Goal: Information Seeking & Learning: Learn about a topic

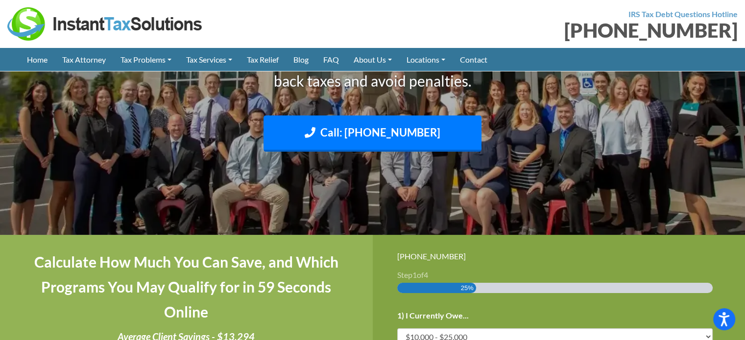
scroll to position [196, 0]
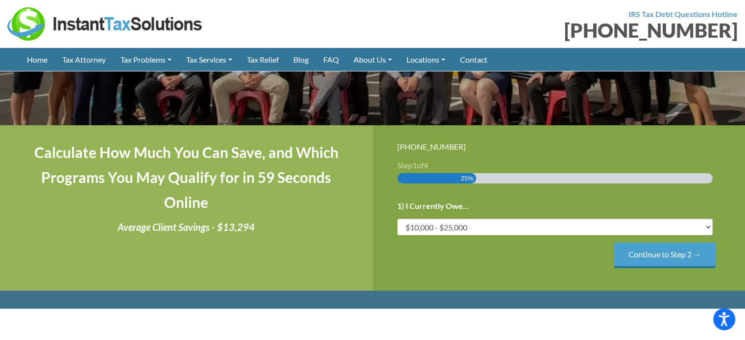
drag, startPoint x: 484, startPoint y: 178, endPoint x: 390, endPoint y: 178, distance: 94.0
click at [390, 178] on div "[PHONE_NUMBER] Step 1 of 4 25% 1) I Currently Owe... Less than $10,000 $10,000 …" at bounding box center [559, 207] width 373 height 165
drag, startPoint x: 393, startPoint y: 166, endPoint x: 456, endPoint y: 164, distance: 63.2
click at [456, 164] on div "[PHONE_NUMBER] Step 1 of 4 25% 1) I Currently Owe... Less than $10,000 $10,000 …" at bounding box center [559, 207] width 373 height 165
click at [456, 164] on h3 "Step 1 of 4" at bounding box center [559, 166] width 324 height 8
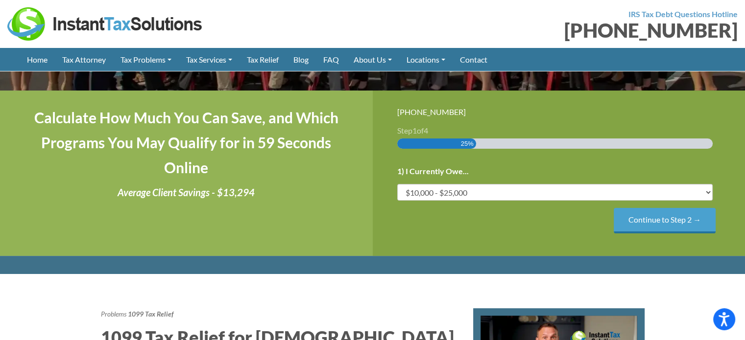
scroll to position [294, 0]
